Goal: Information Seeking & Learning: Learn about a topic

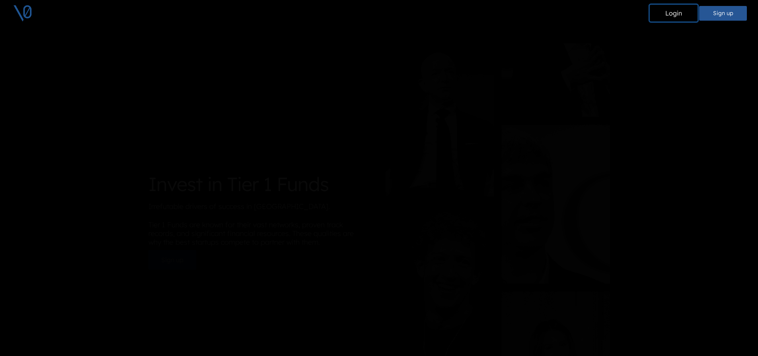
click at [670, 16] on button "Login" at bounding box center [674, 13] width 48 height 17
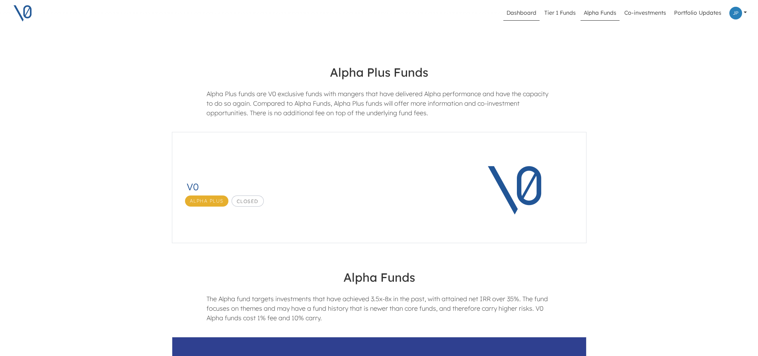
click at [532, 12] on link "Dashboard" at bounding box center [521, 13] width 36 height 15
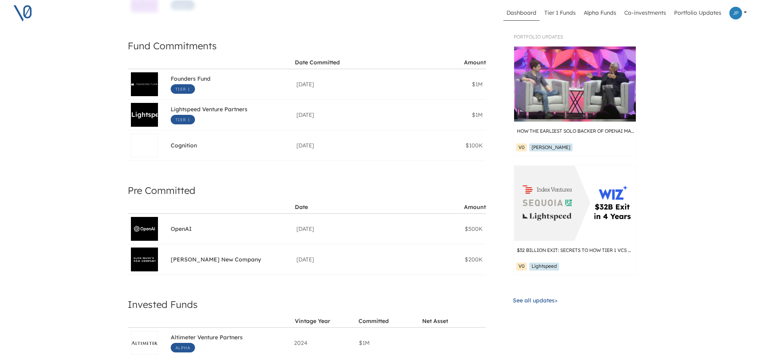
scroll to position [65, 0]
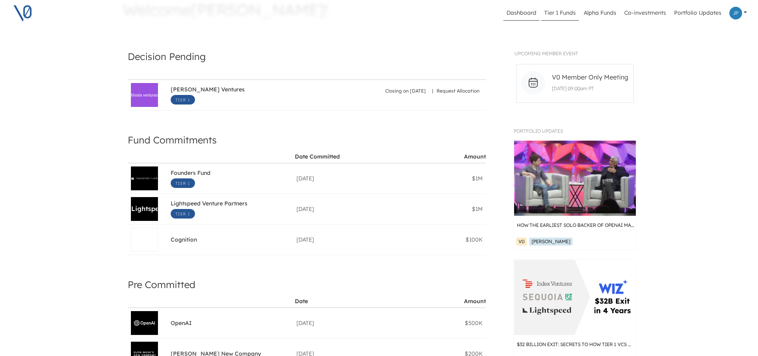
click at [578, 8] on link "Tier 1 Funds" at bounding box center [560, 13] width 38 height 15
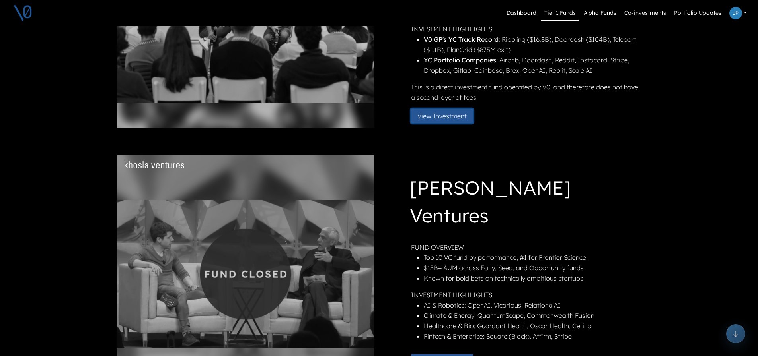
click at [455, 113] on button "View Investment" at bounding box center [442, 116] width 62 height 14
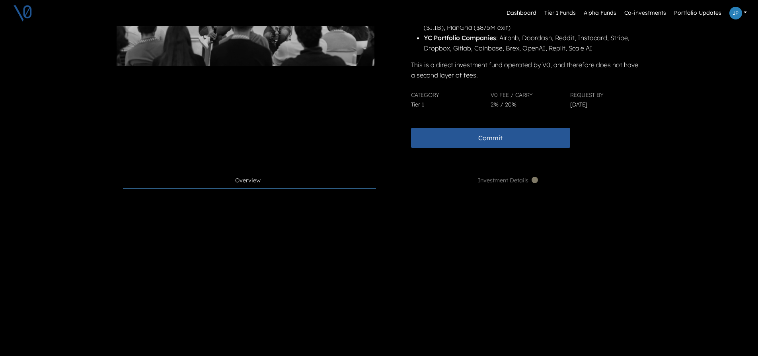
scroll to position [233, 0]
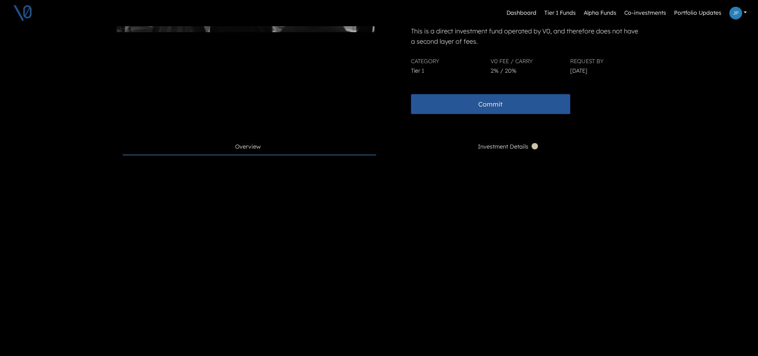
click at [498, 144] on span "Investment Details" at bounding box center [509, 147] width 62 height 9
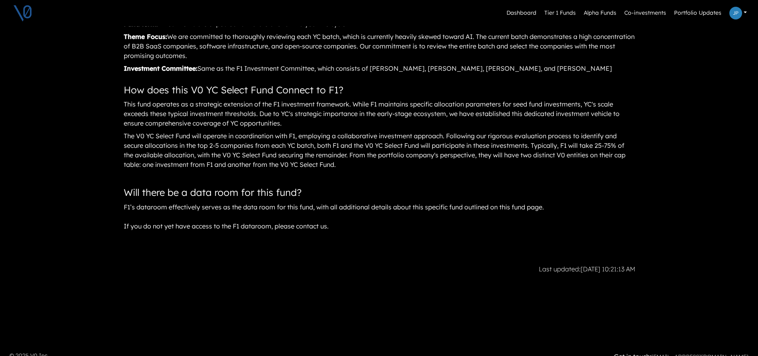
scroll to position [829, 0]
